Goal: Task Accomplishment & Management: Manage account settings

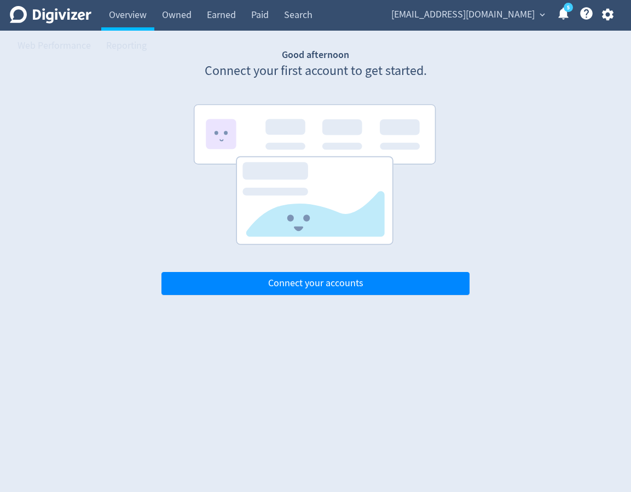
click at [427, 40] on div "Digivizer Logo [PERSON_NAME] Logo Overview Owned Earned Paid Search Web Perform…" at bounding box center [315, 147] width 631 height 295
click at [483, 19] on span "[EMAIL_ADDRESS][DOMAIN_NAME]" at bounding box center [462, 15] width 143 height 18
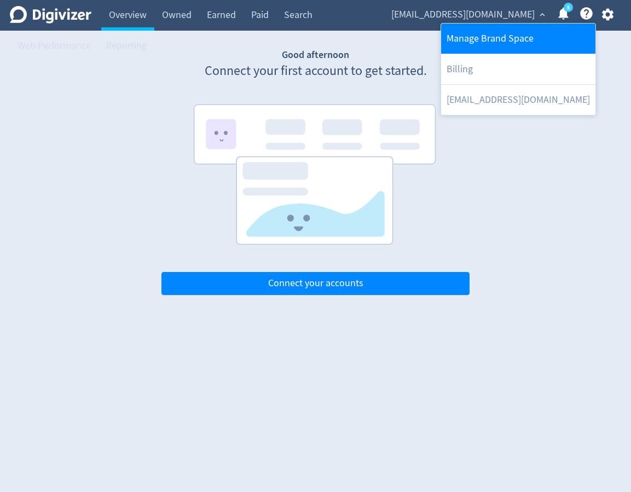
click at [477, 44] on link "Manage Brand Space" at bounding box center [518, 39] width 154 height 30
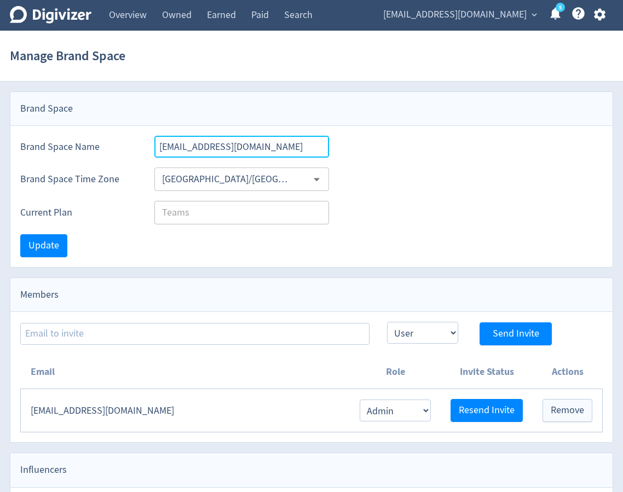
drag, startPoint x: 276, startPoint y: 150, endPoint x: 154, endPoint y: 138, distance: 122.6
click at [154, 138] on input "[EMAIL_ADDRESS][DOMAIN_NAME]" at bounding box center [241, 147] width 175 height 22
type input "LENOVO: [PERSON_NAME]"
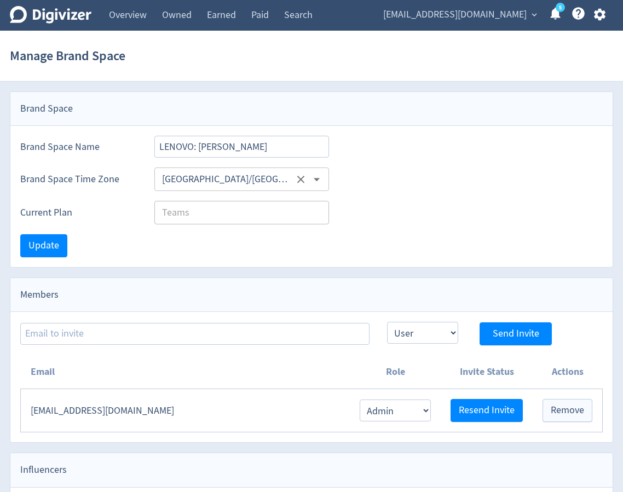
click at [203, 177] on input "[GEOGRAPHIC_DATA]/[GEOGRAPHIC_DATA]" at bounding box center [226, 179] width 136 height 17
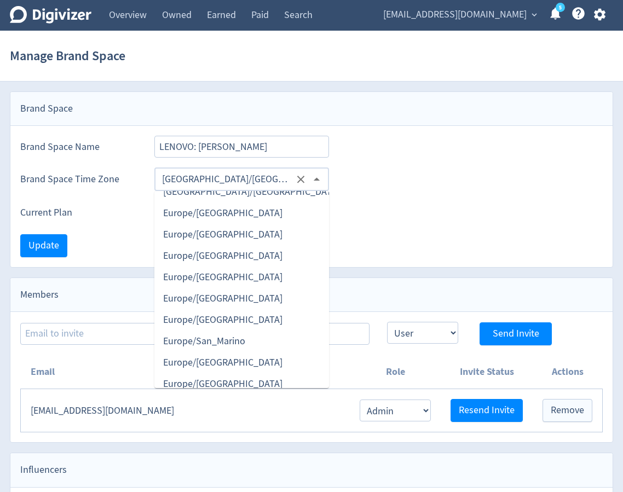
scroll to position [7389, 0]
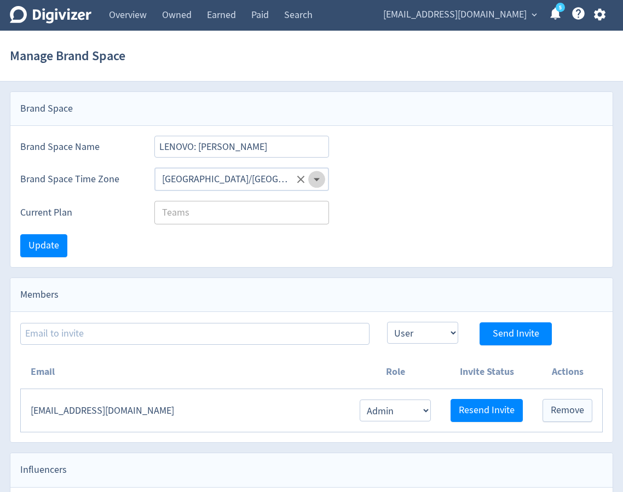
click at [314, 179] on icon "Open" at bounding box center [316, 179] width 15 height 15
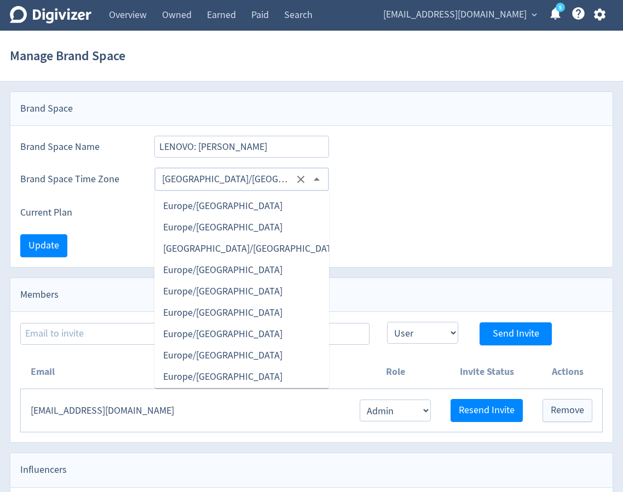
scroll to position [7278, 0]
click at [237, 349] on li "Europe/[GEOGRAPHIC_DATA]" at bounding box center [241, 354] width 175 height 21
type input "Europe/[GEOGRAPHIC_DATA]"
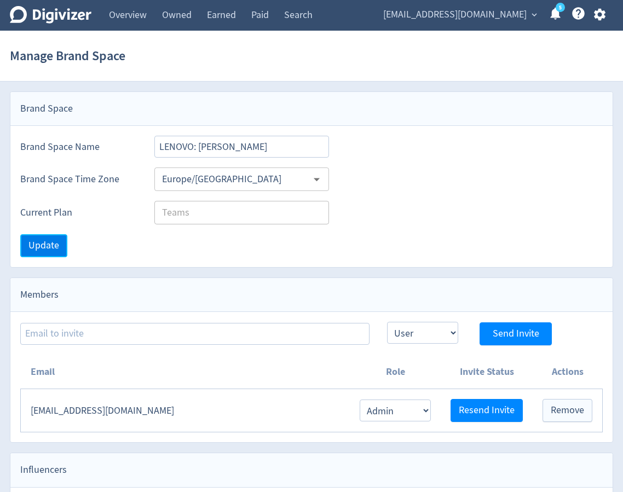
click at [25, 247] on button "Update" at bounding box center [43, 245] width 47 height 23
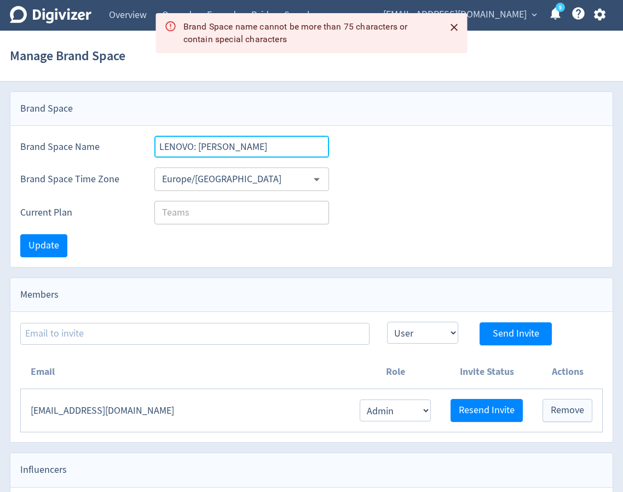
click at [192, 146] on input "LENOVO: [PERSON_NAME]" at bounding box center [241, 147] width 175 height 22
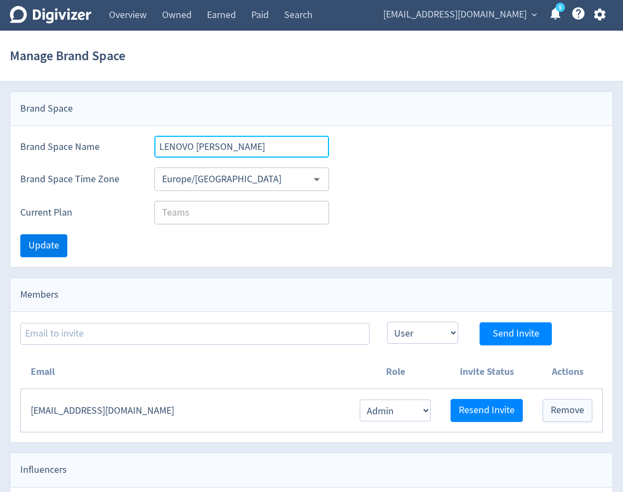
type input "LENOVO [PERSON_NAME]"
click at [56, 246] on span "Update" at bounding box center [43, 246] width 31 height 10
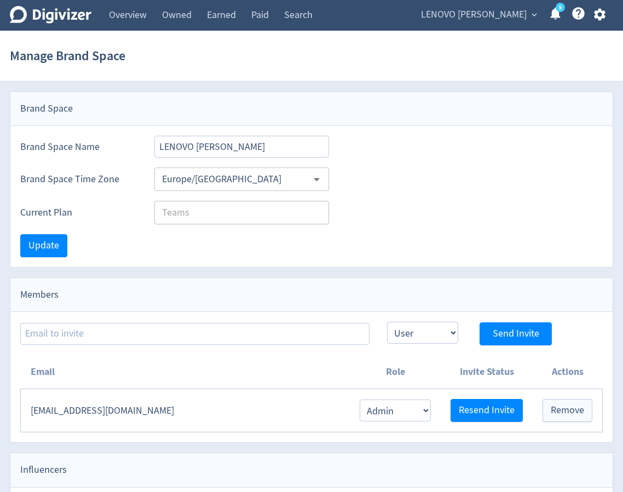
click at [605, 16] on icon "button" at bounding box center [599, 14] width 15 height 15
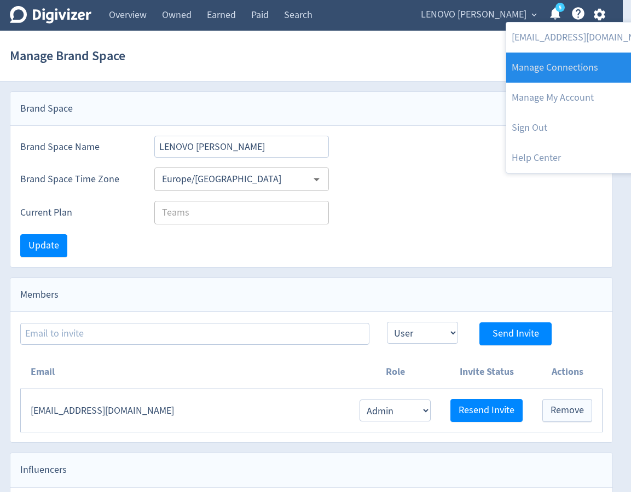
click at [578, 73] on link "Manage Connections" at bounding box center [583, 68] width 154 height 30
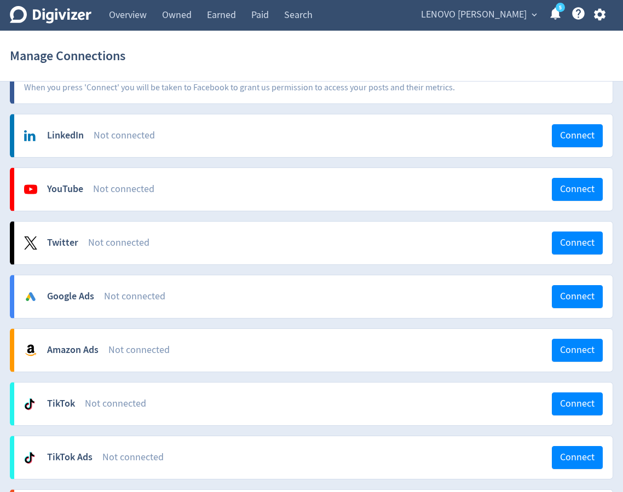
scroll to position [109, 0]
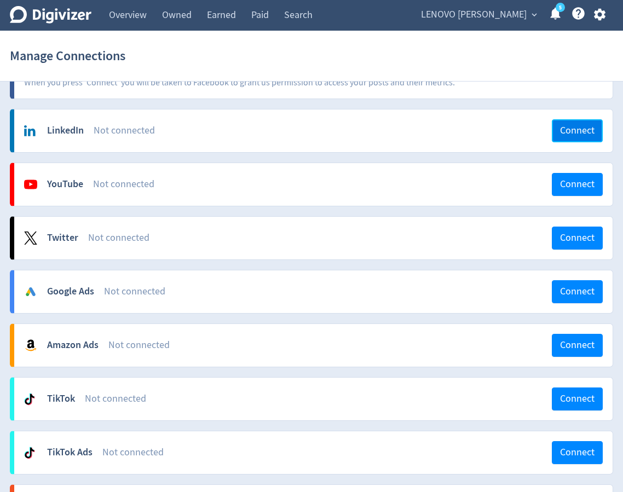
click at [567, 133] on span "Connect" at bounding box center [577, 131] width 34 height 10
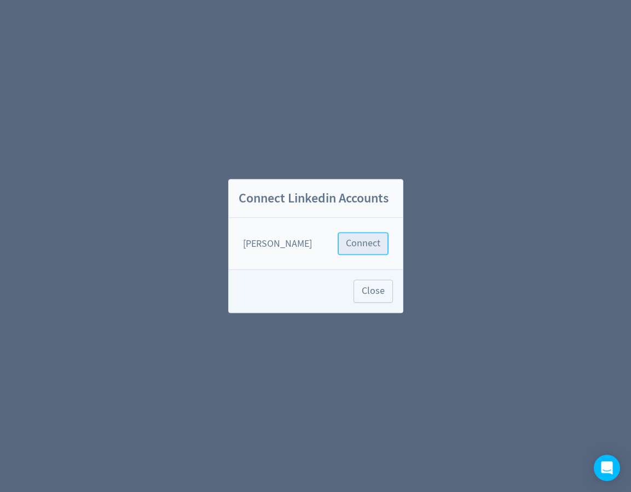
click at [357, 252] on button "Connect" at bounding box center [363, 243] width 51 height 23
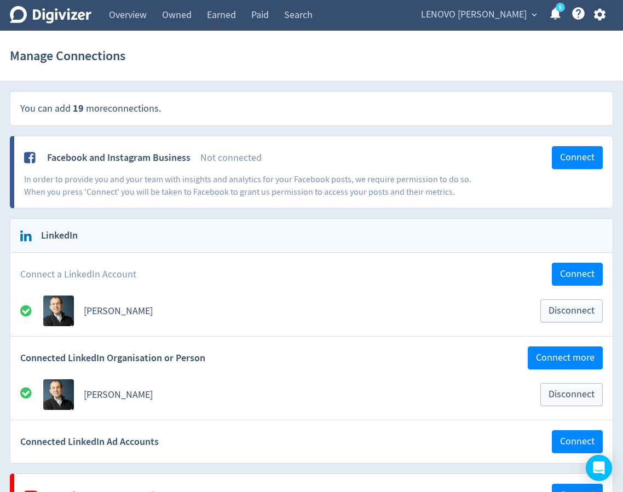
click at [598, 22] on div "LENOVO Luca Rossi expand_more 5 Help Center - Searchable support on using Digiv…" at bounding box center [511, 15] width 204 height 31
click at [599, 18] on icon "button" at bounding box center [598, 15] width 11 height 12
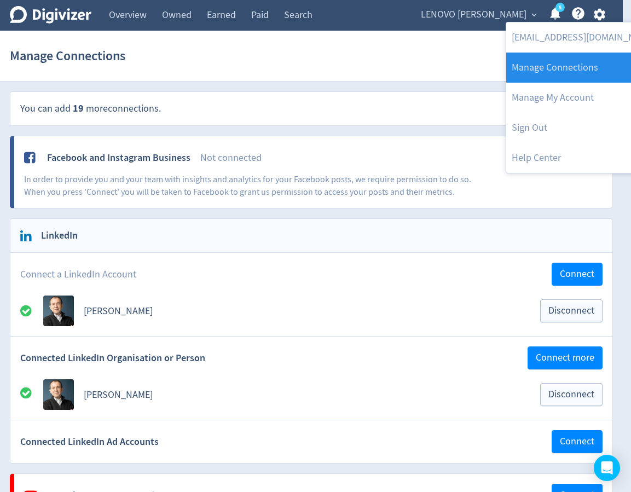
click at [585, 71] on link "Manage Connections" at bounding box center [583, 68] width 154 height 30
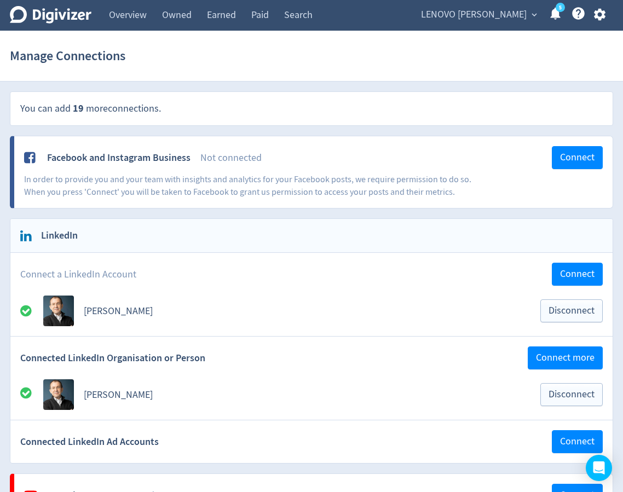
click at [250, 63] on div "Manage Connections" at bounding box center [311, 55] width 603 height 35
click at [526, 15] on span "LENOVO [PERSON_NAME]" at bounding box center [474, 15] width 106 height 18
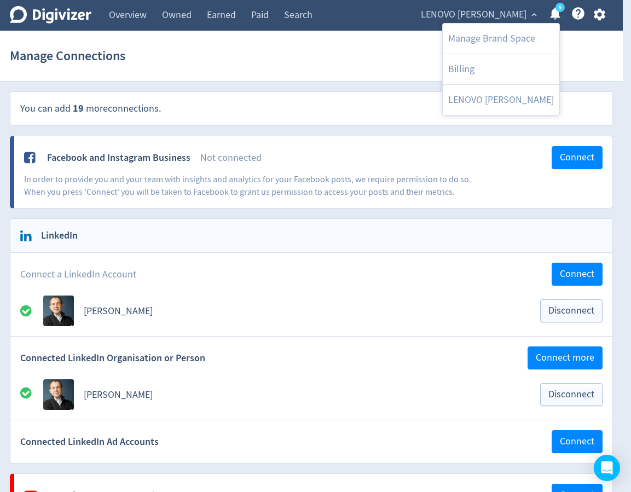
click at [604, 16] on div at bounding box center [315, 246] width 631 height 492
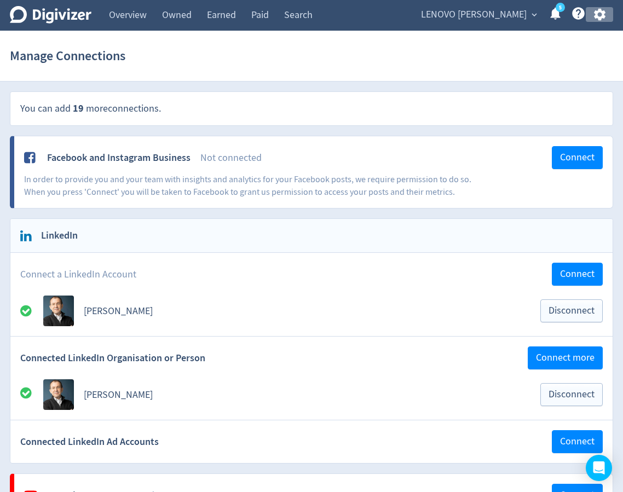
click at [599, 16] on icon "button" at bounding box center [599, 14] width 15 height 15
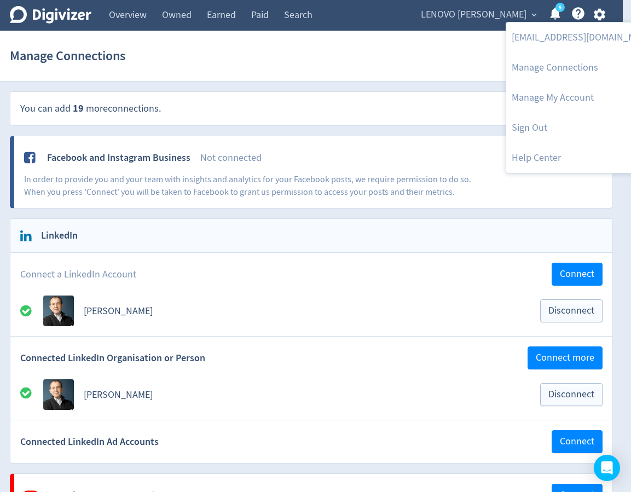
click at [509, 15] on div at bounding box center [315, 246] width 631 height 492
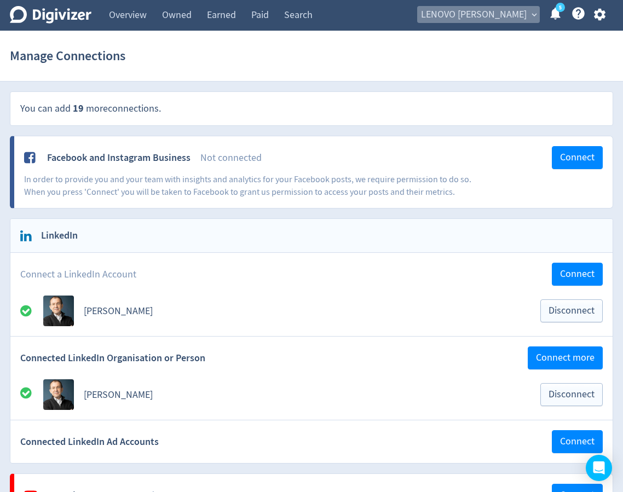
click at [509, 15] on span "LENOVO [PERSON_NAME]" at bounding box center [474, 15] width 106 height 18
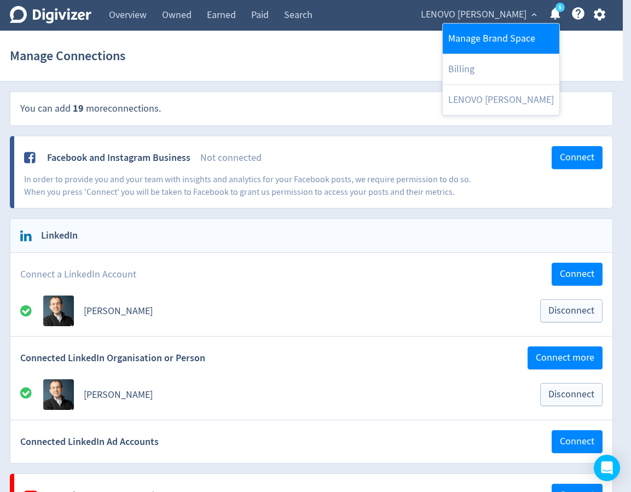
click at [508, 36] on link "Manage Brand Space" at bounding box center [501, 39] width 117 height 30
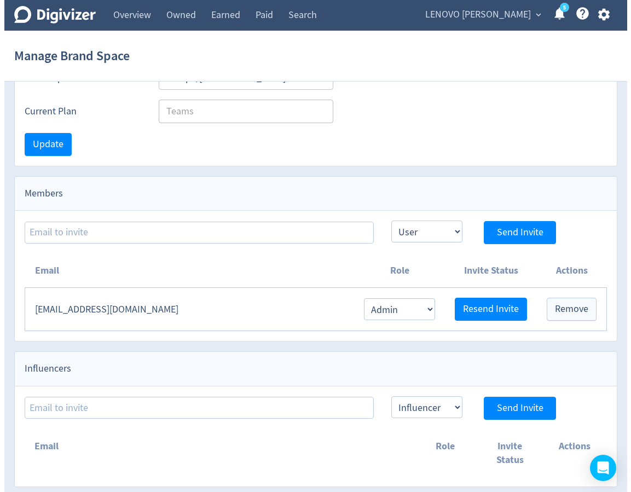
scroll to position [106, 0]
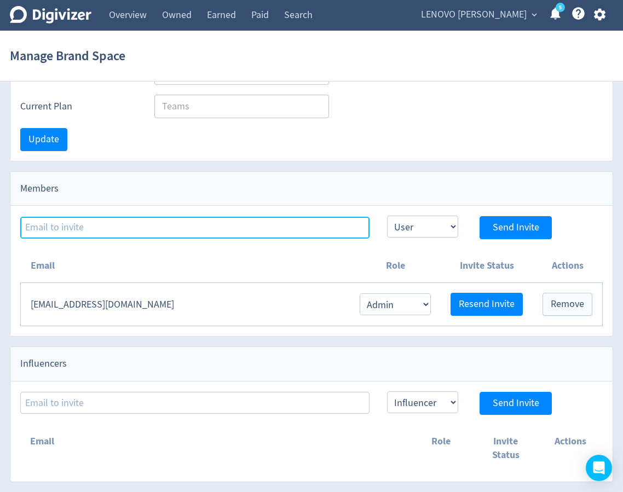
click at [135, 233] on input at bounding box center [194, 228] width 349 height 22
type input "tim.horan@digivizer.com"
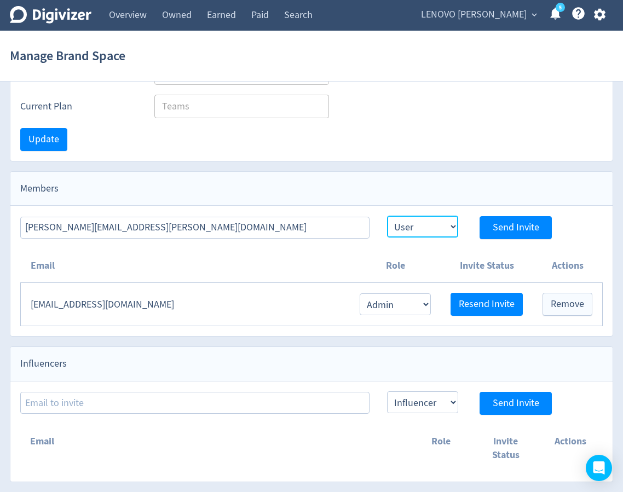
click at [428, 232] on select "Admin User" at bounding box center [422, 227] width 71 height 22
select select "ADMIN"
click at [387, 216] on select "Admin User" at bounding box center [422, 227] width 71 height 22
click at [513, 230] on span "Send Invite" at bounding box center [516, 228] width 47 height 10
select select "USER"
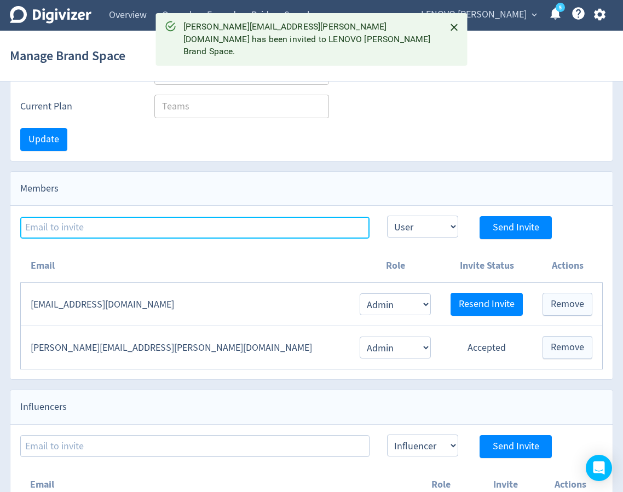
click at [111, 225] on input at bounding box center [194, 228] width 349 height 22
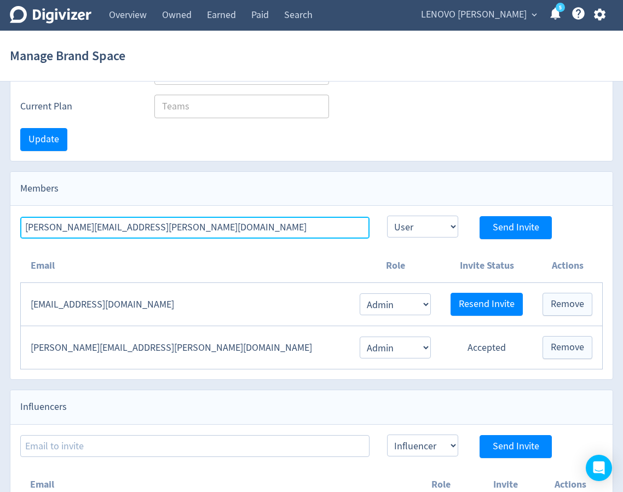
type input "emma.lorusso@digivizer.com"
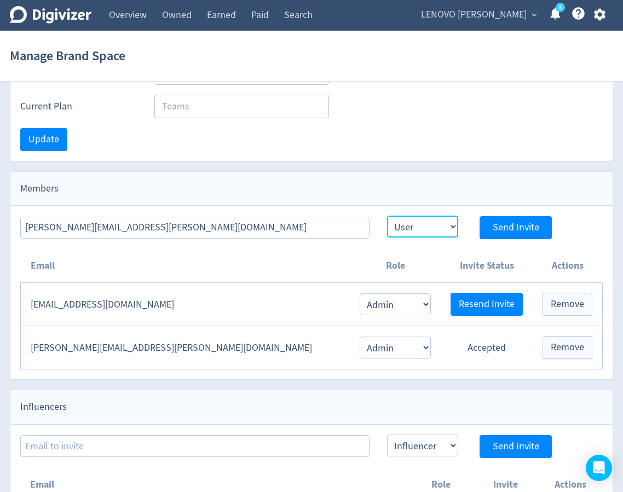
click at [414, 222] on select "Admin User" at bounding box center [422, 227] width 71 height 22
select select "ADMIN"
click at [387, 216] on select "Admin User" at bounding box center [422, 227] width 71 height 22
click at [511, 232] on span "Send Invite" at bounding box center [516, 228] width 47 height 10
select select "USER"
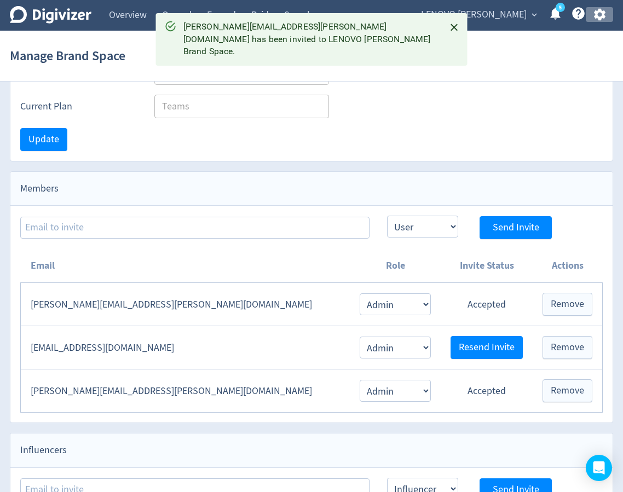
click at [604, 17] on icon "button" at bounding box center [598, 15] width 11 height 12
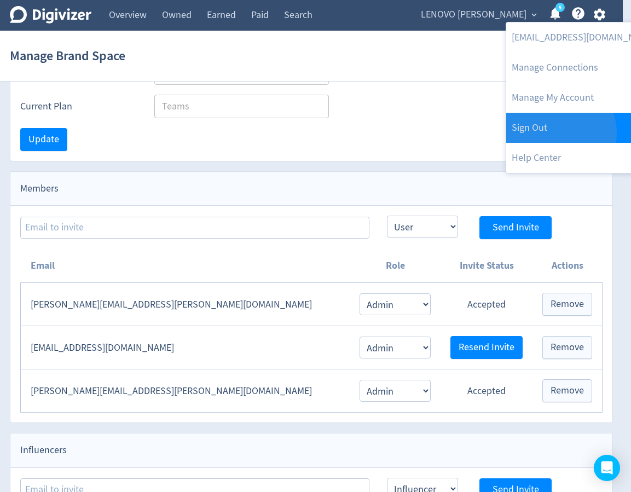
click at [556, 133] on link "Sign Out" at bounding box center [583, 128] width 154 height 30
